Goal: Task Accomplishment & Management: Manage account settings

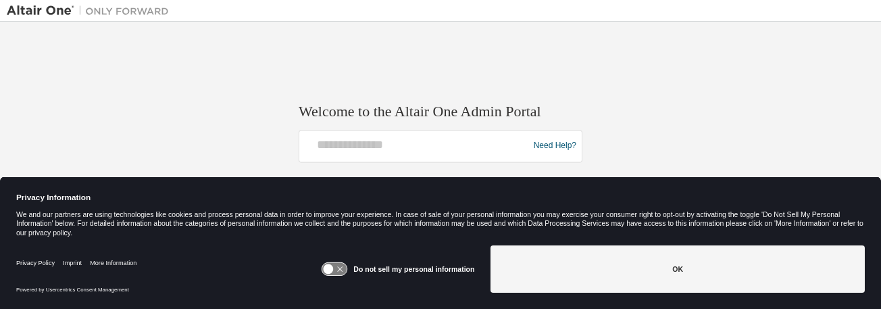
click at [521, 143] on span at bounding box center [520, 143] width 11 height 11
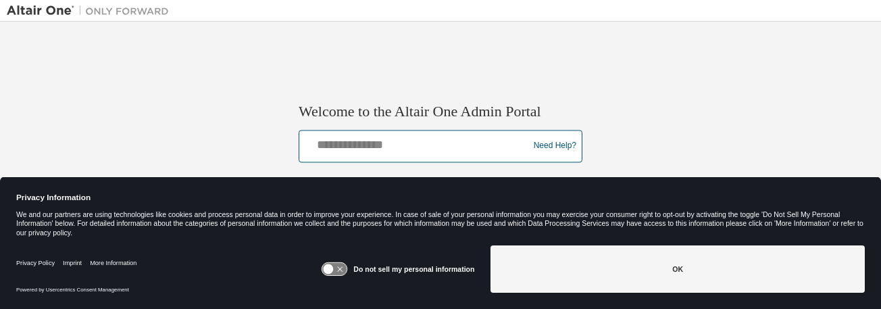
type input "**********"
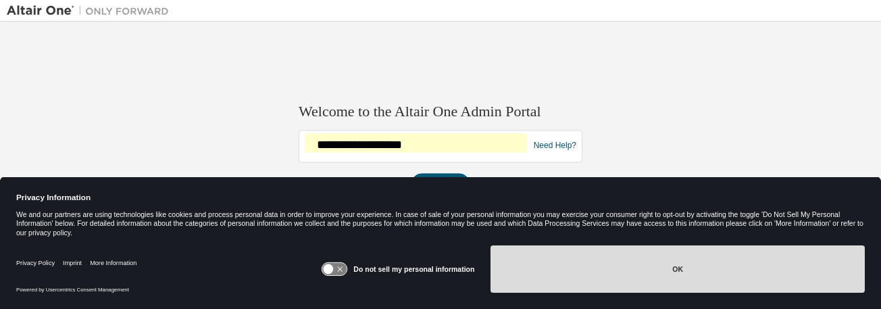
click at [676, 266] on button "OK" at bounding box center [677, 268] width 374 height 47
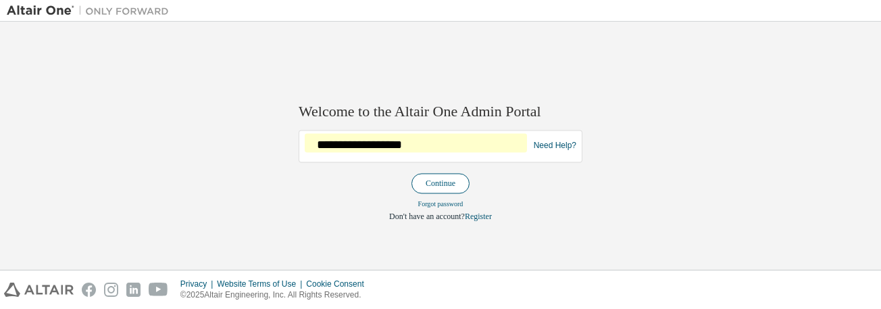
click at [442, 178] on button "Continue" at bounding box center [440, 183] width 58 height 20
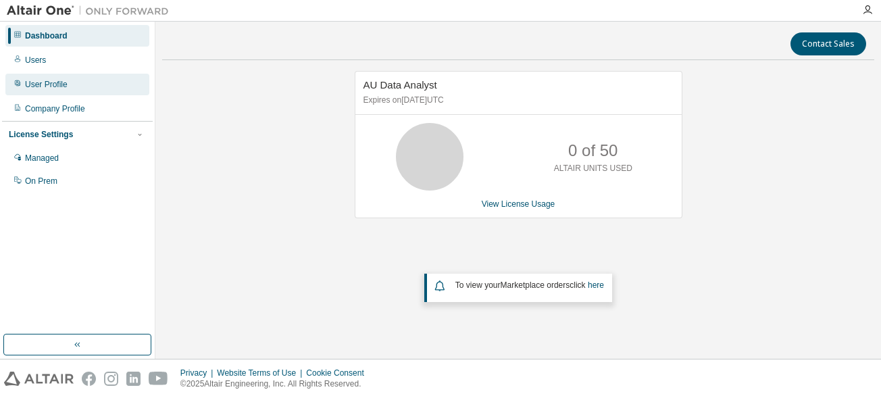
click at [44, 86] on div "User Profile" at bounding box center [46, 84] width 43 height 11
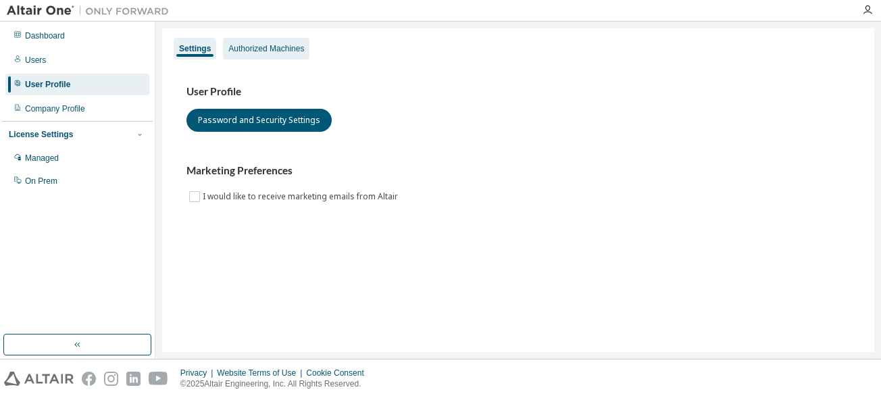
click at [261, 51] on div "Authorized Machines" at bounding box center [266, 48] width 76 height 11
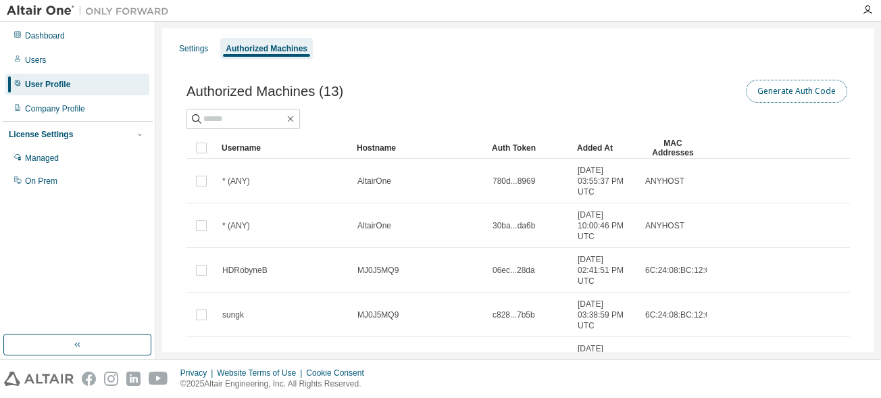
click at [794, 93] on button "Generate Auth Code" at bounding box center [796, 91] width 101 height 23
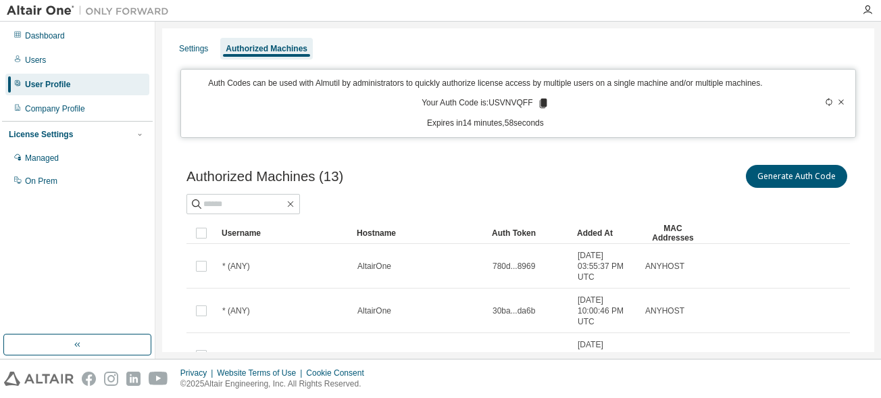
click at [539, 102] on icon at bounding box center [542, 103] width 7 height 9
click at [867, 9] on icon "button" at bounding box center [867, 10] width 11 height 11
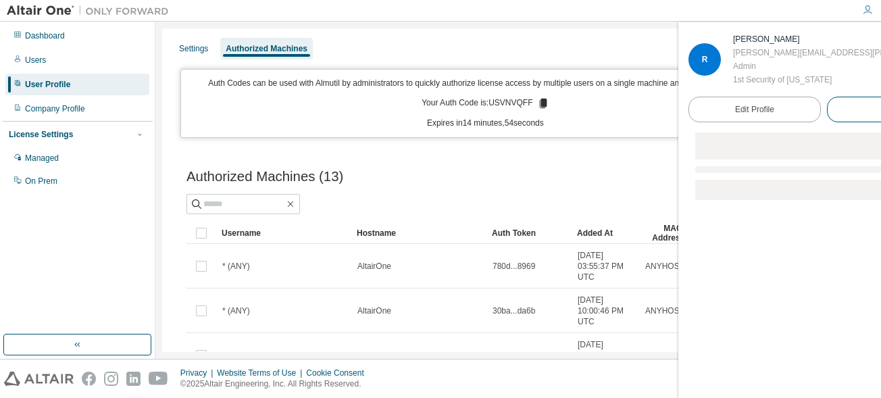
click at [880, 112] on span "Logout" at bounding box center [892, 110] width 25 height 14
